Goal: Information Seeking & Learning: Find specific fact

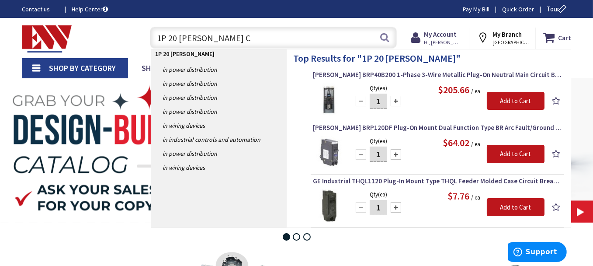
type input "1P 20 [PERSON_NAME]"
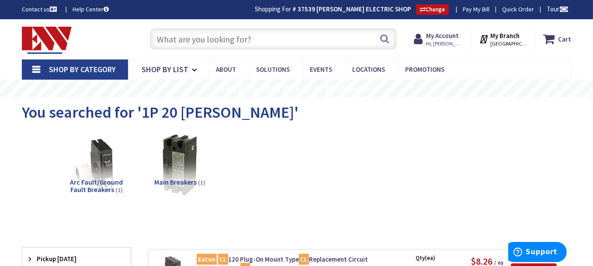
click at [294, 42] on input "text" at bounding box center [273, 39] width 247 height 22
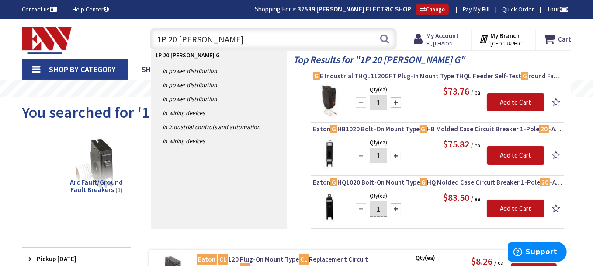
type input "1P 20 EATON GFI"
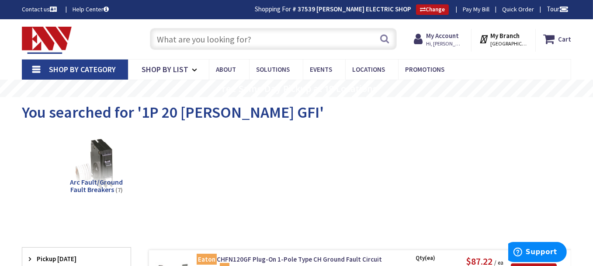
click at [229, 39] on input "text" at bounding box center [273, 39] width 247 height 22
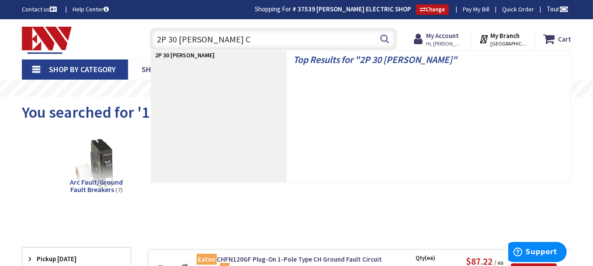
type input "2P 30 EATON CL"
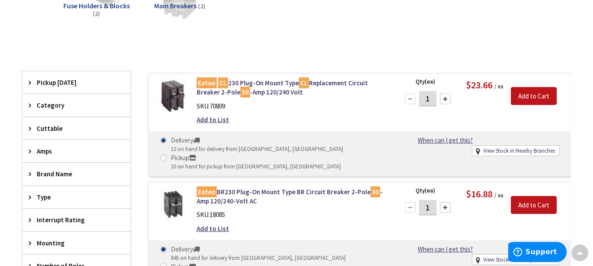
scroll to position [176, 0]
